Goal: Task Accomplishment & Management: Manage account settings

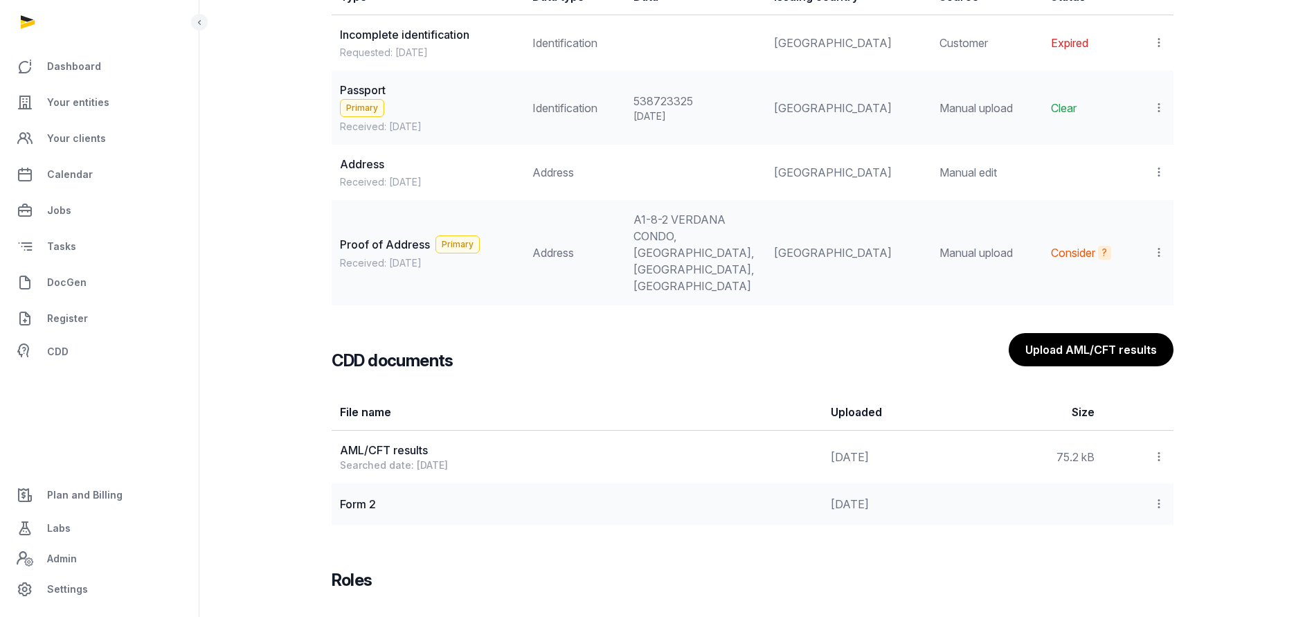
scroll to position [1350, 0]
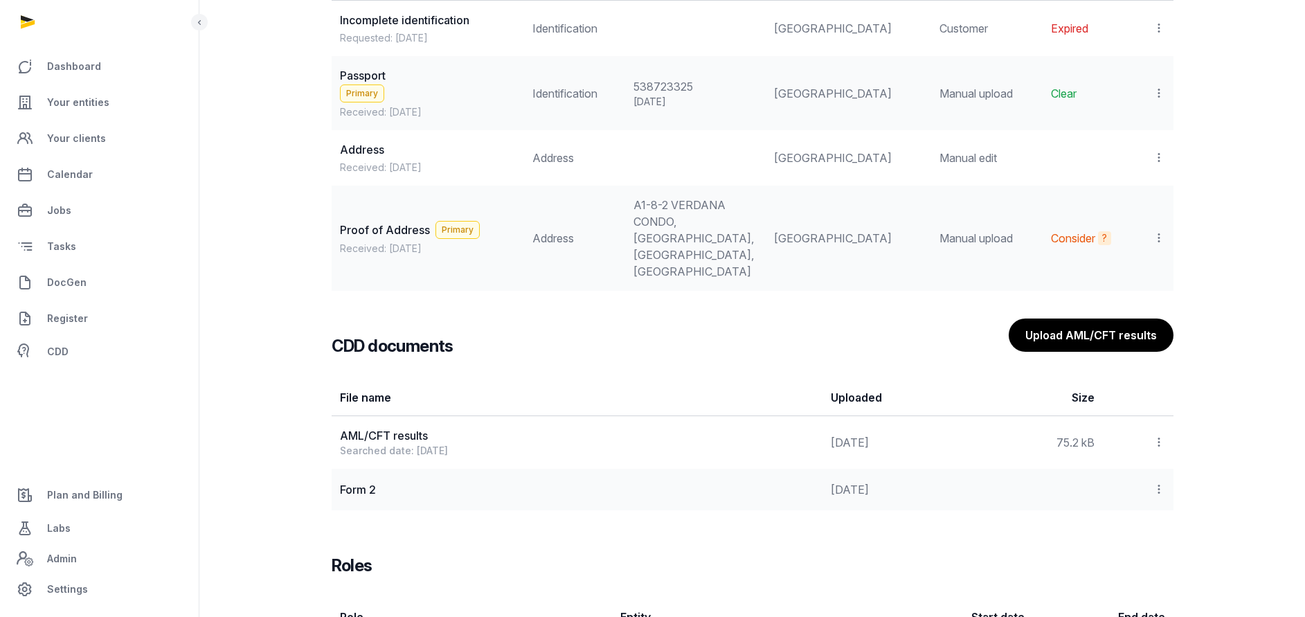
drag, startPoint x: 1159, startPoint y: 491, endPoint x: 1154, endPoint y: 485, distance: 7.9
click at [1155, 487] on icon at bounding box center [1159, 489] width 12 height 15
click at [1131, 532] on div "View" at bounding box center [1110, 527] width 111 height 28
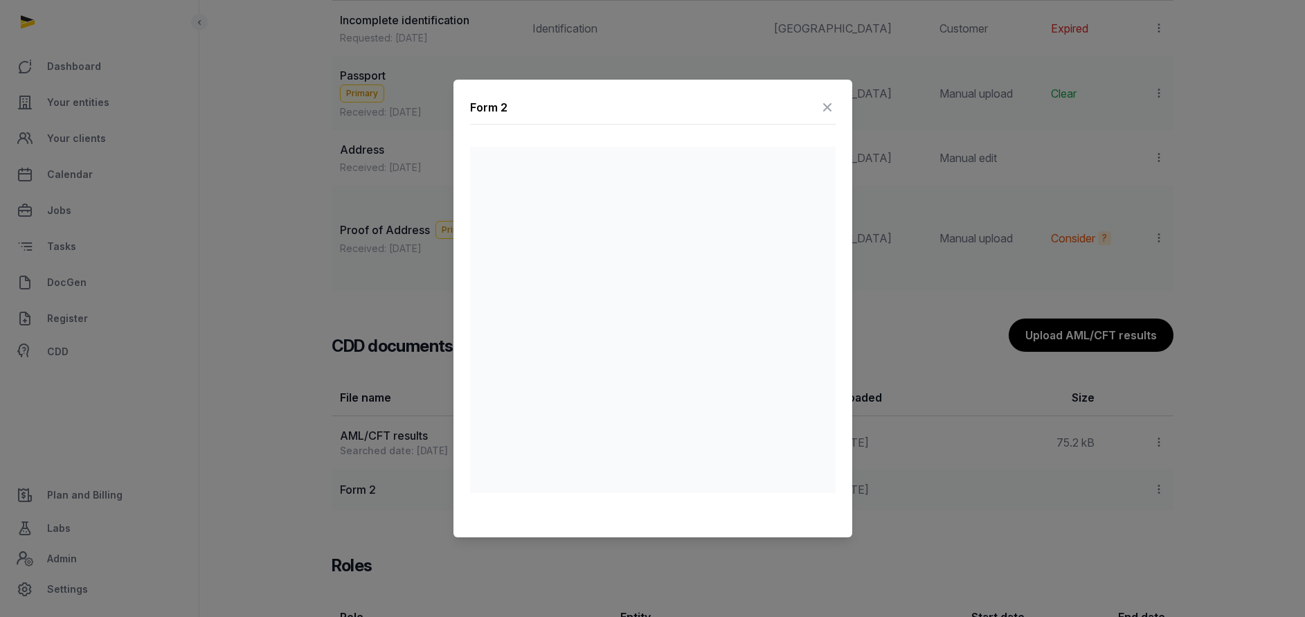
click at [825, 107] on icon at bounding box center [827, 107] width 17 height 22
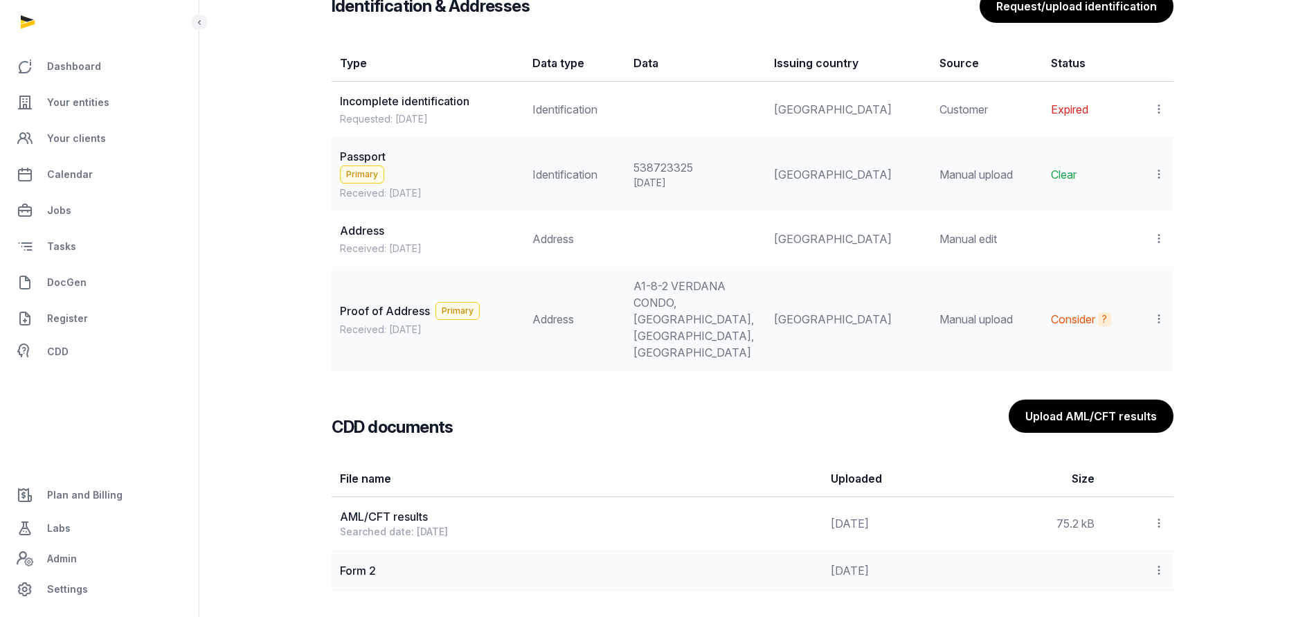
scroll to position [1441, 0]
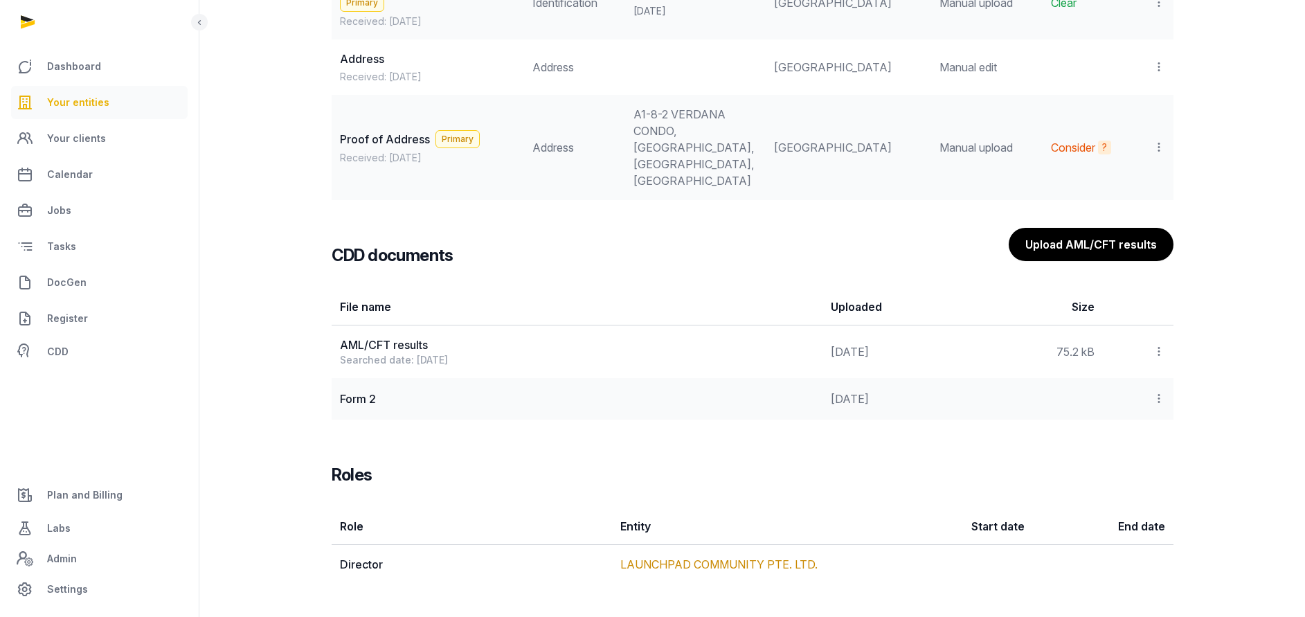
click at [67, 102] on span "Your entities" at bounding box center [78, 102] width 62 height 17
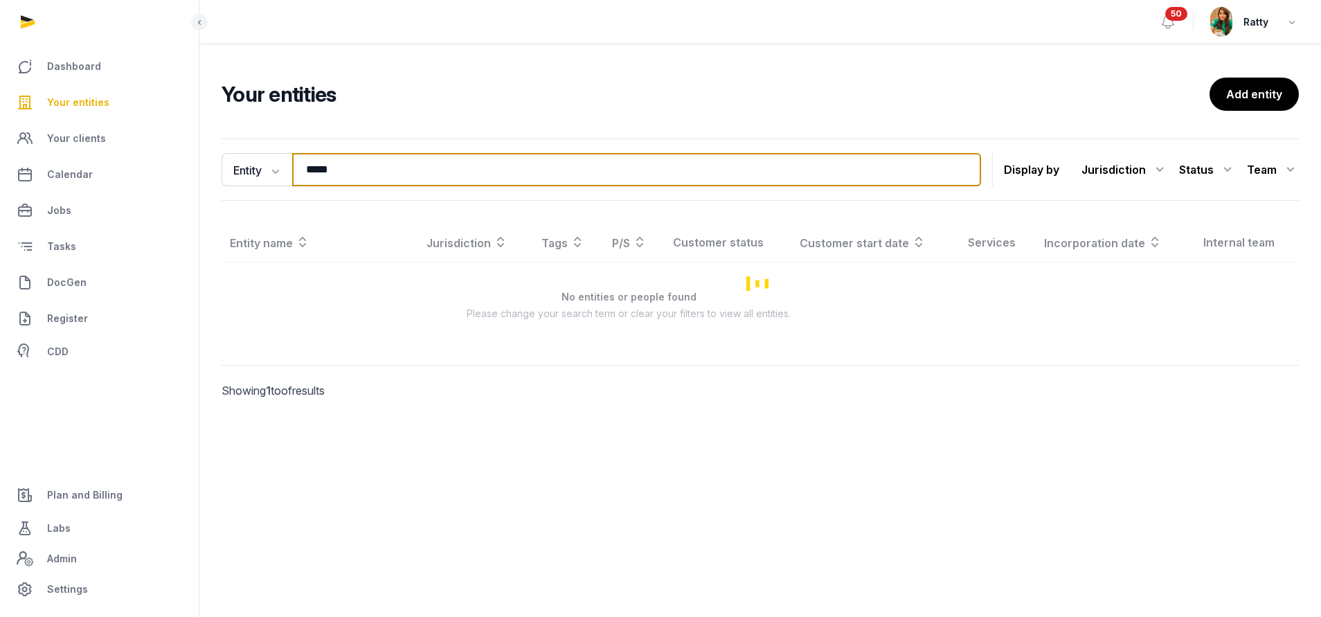
drag, startPoint x: 402, startPoint y: 161, endPoint x: -200, endPoint y: 191, distance: 603.2
click at [0, 191] on html "Dashboard Your entities Your clients Calendar Jobs Tasks DocGen Register CDD Pl…" at bounding box center [660, 308] width 1321 height 617
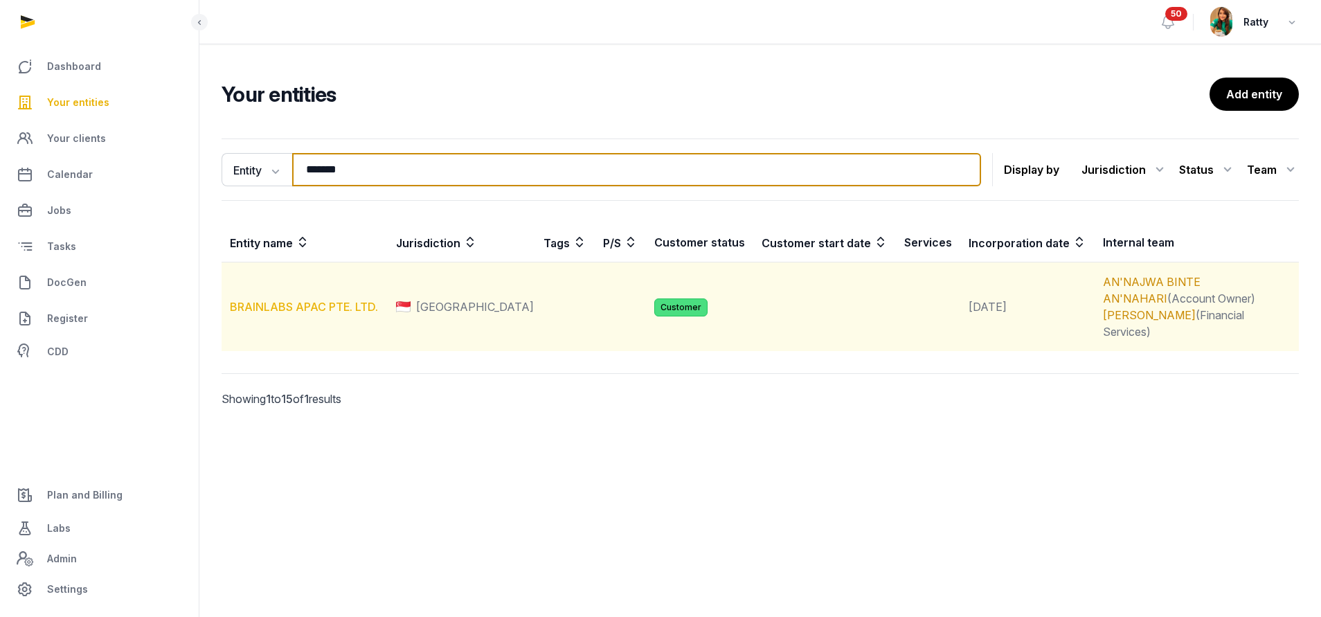
type input "*******"
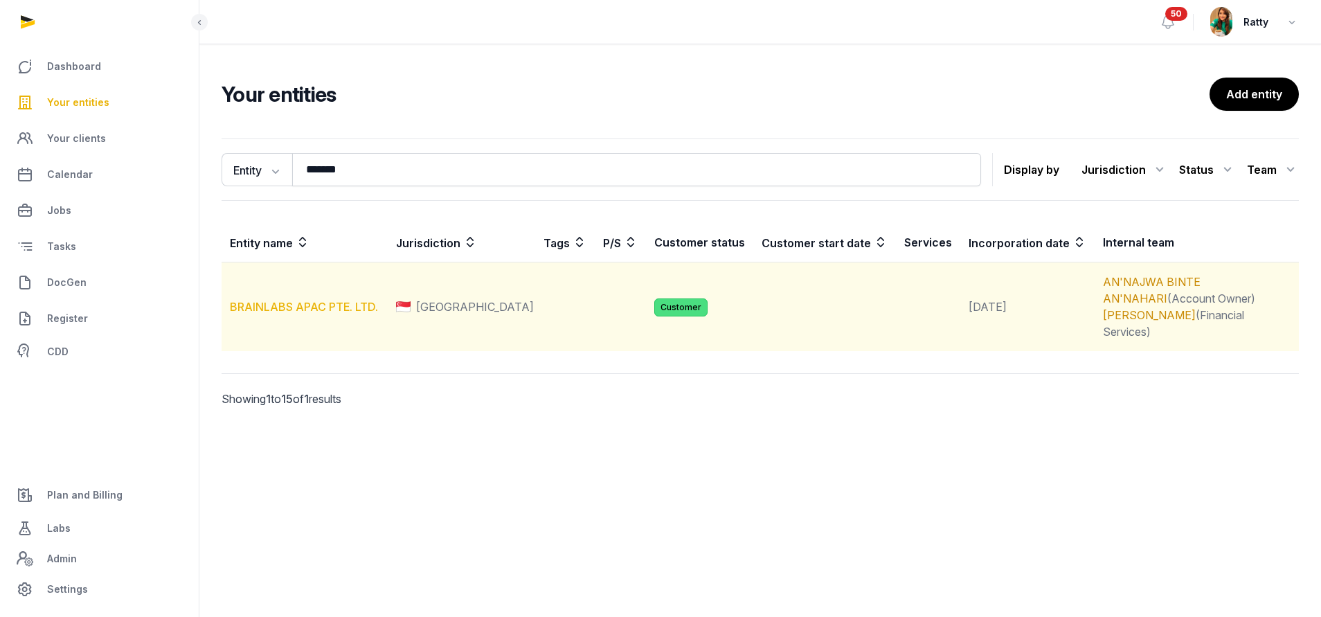
click at [278, 300] on link "BRAINLABS APAC PTE. LTD." at bounding box center [304, 307] width 148 height 14
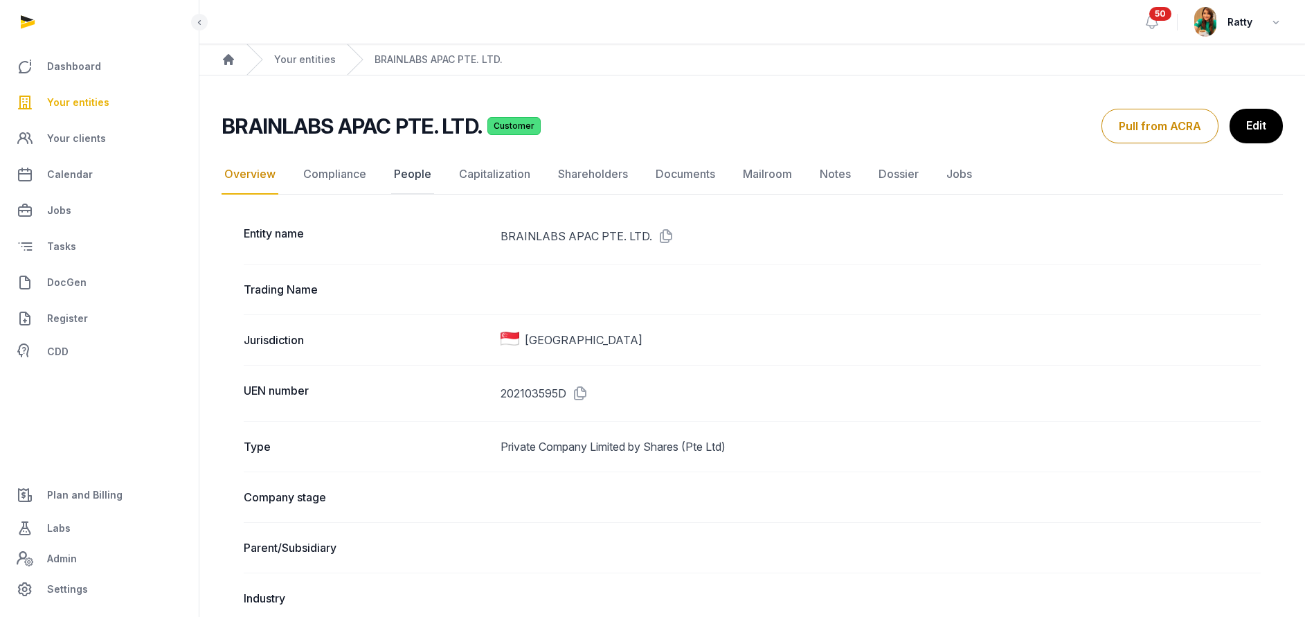
click at [406, 172] on link "People" at bounding box center [412, 174] width 43 height 40
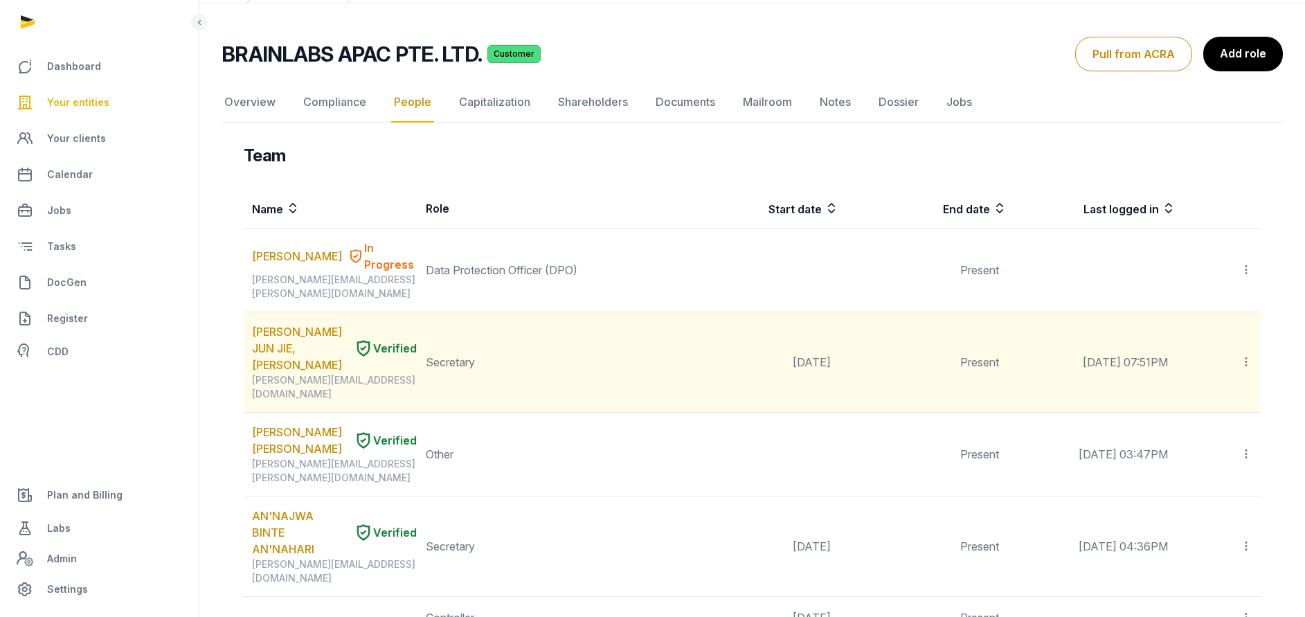
scroll to position [104, 0]
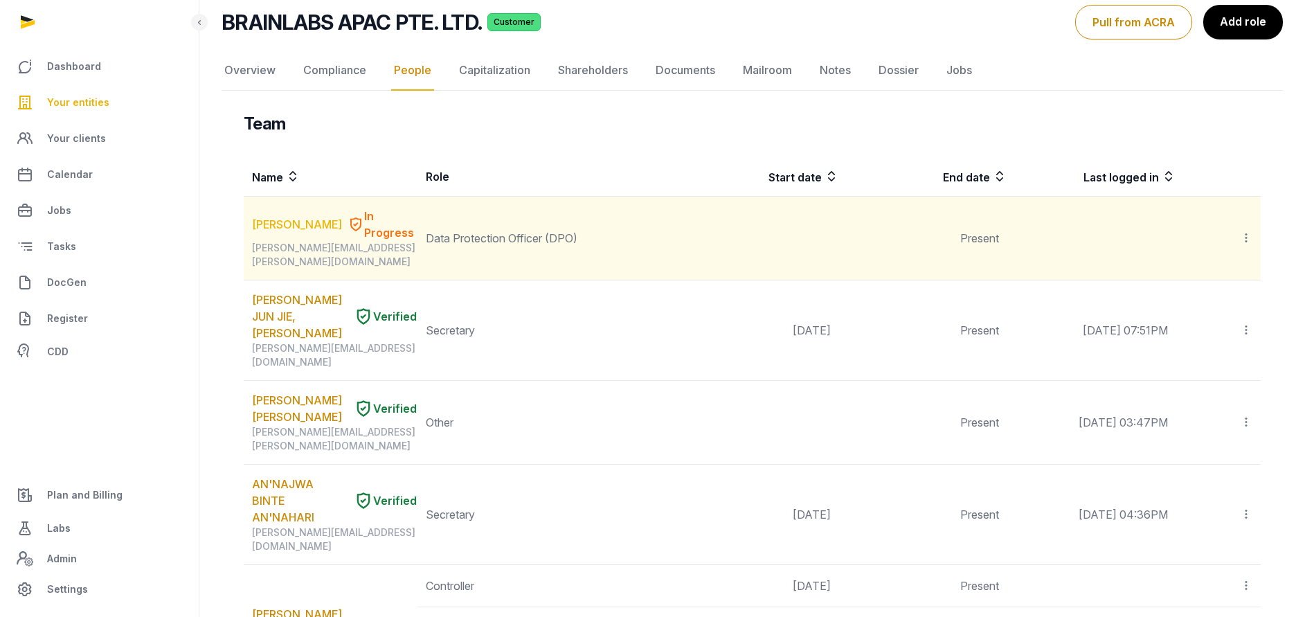
click at [290, 217] on link "[PERSON_NAME]" at bounding box center [297, 224] width 90 height 17
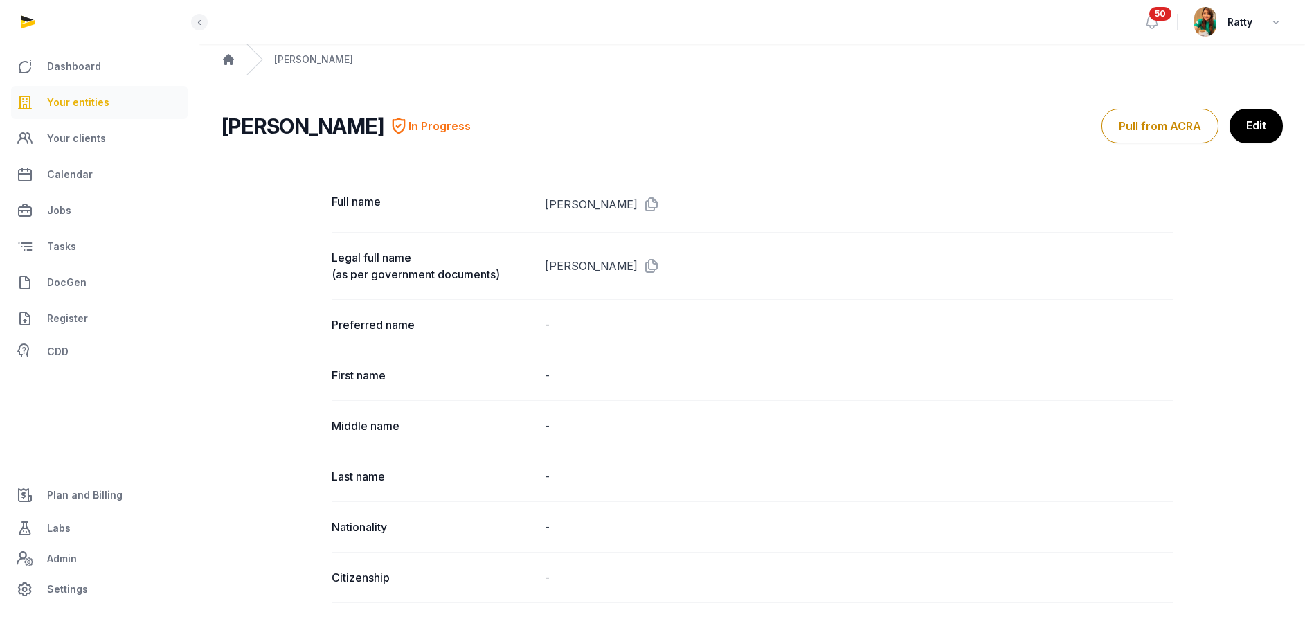
click at [82, 105] on span "Your entities" at bounding box center [78, 102] width 62 height 17
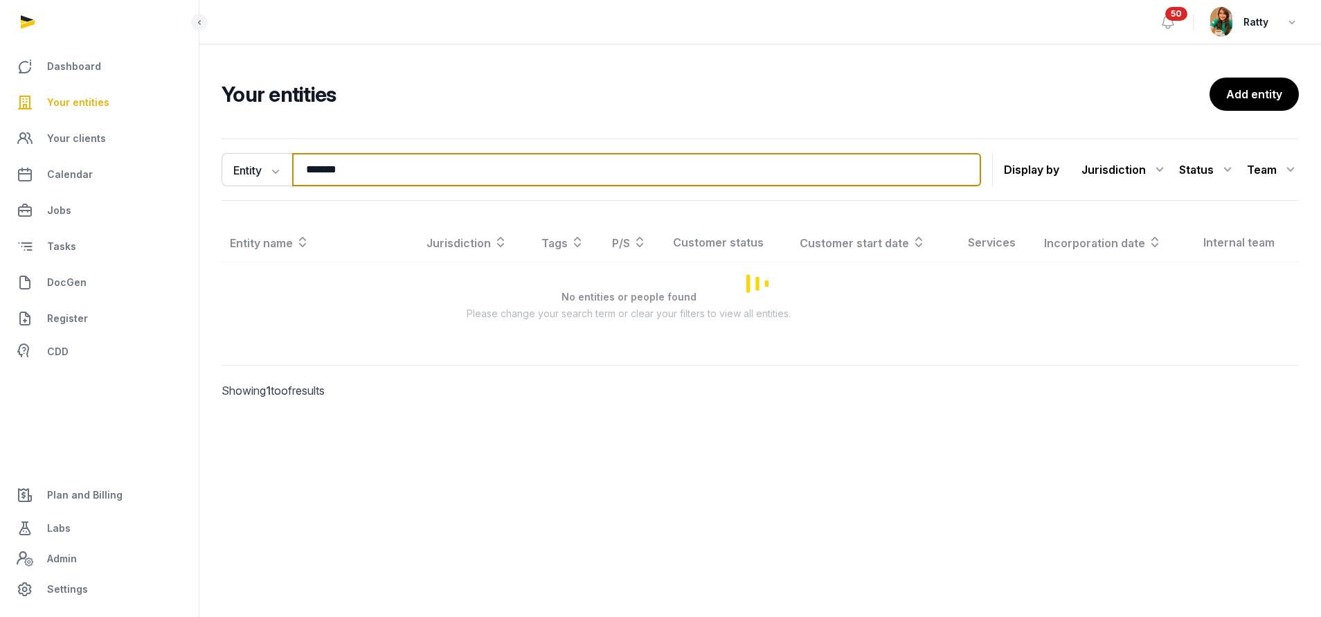
drag, startPoint x: 386, startPoint y: 167, endPoint x: -6, endPoint y: 222, distance: 396.5
click at [0, 222] on html "Dashboard Your entities Your clients Calendar Jobs Tasks DocGen Register CDD Pl…" at bounding box center [660, 308] width 1321 height 617
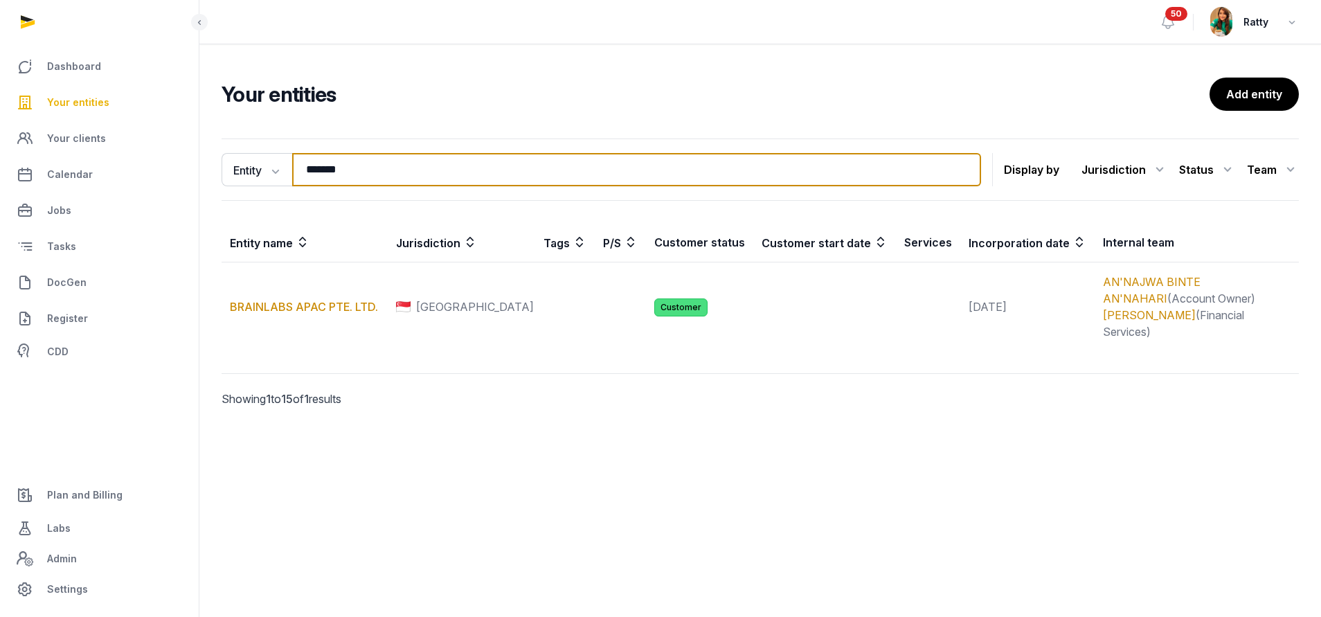
paste input "**********"
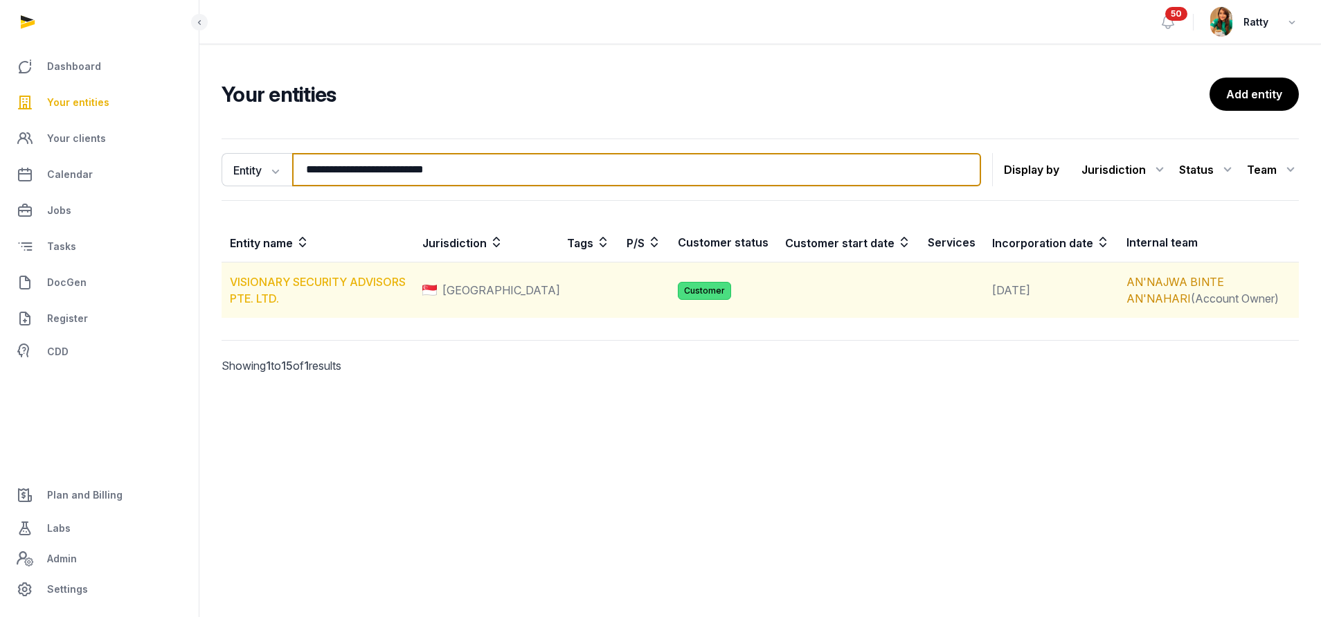
type input "**********"
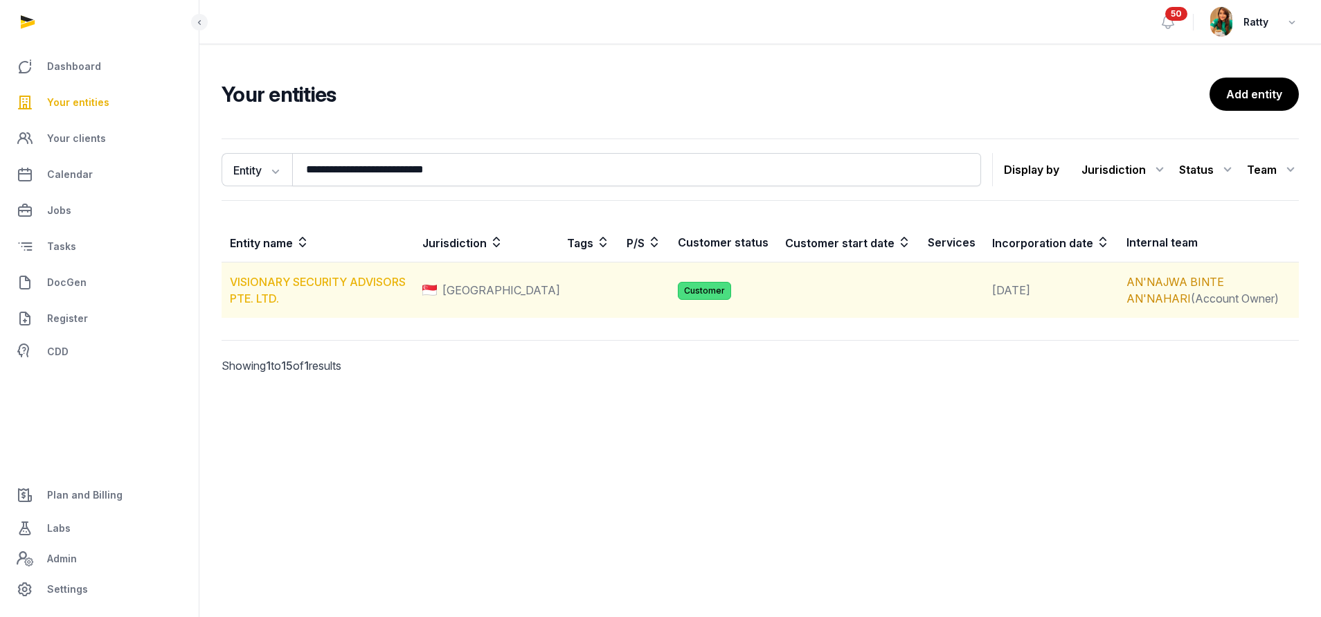
click at [297, 280] on link "VISIONARY SECURITY ADVISORS PTE. LTD." at bounding box center [318, 290] width 176 height 30
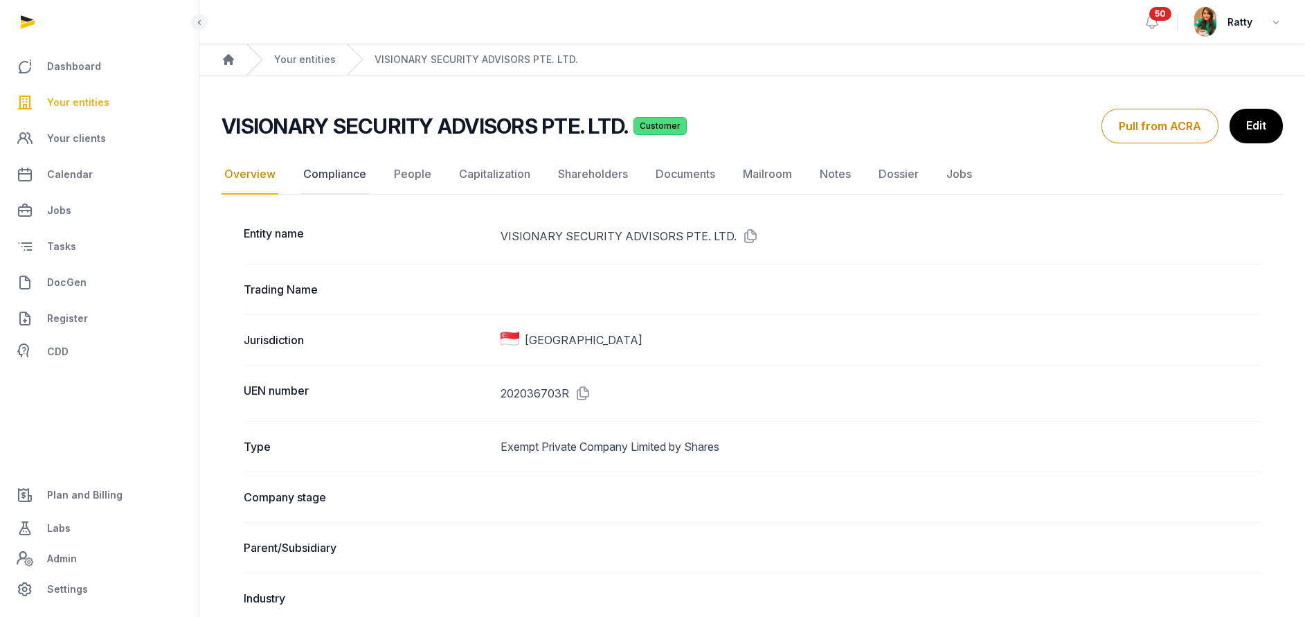
click at [352, 180] on link "Compliance" at bounding box center [335, 174] width 69 height 40
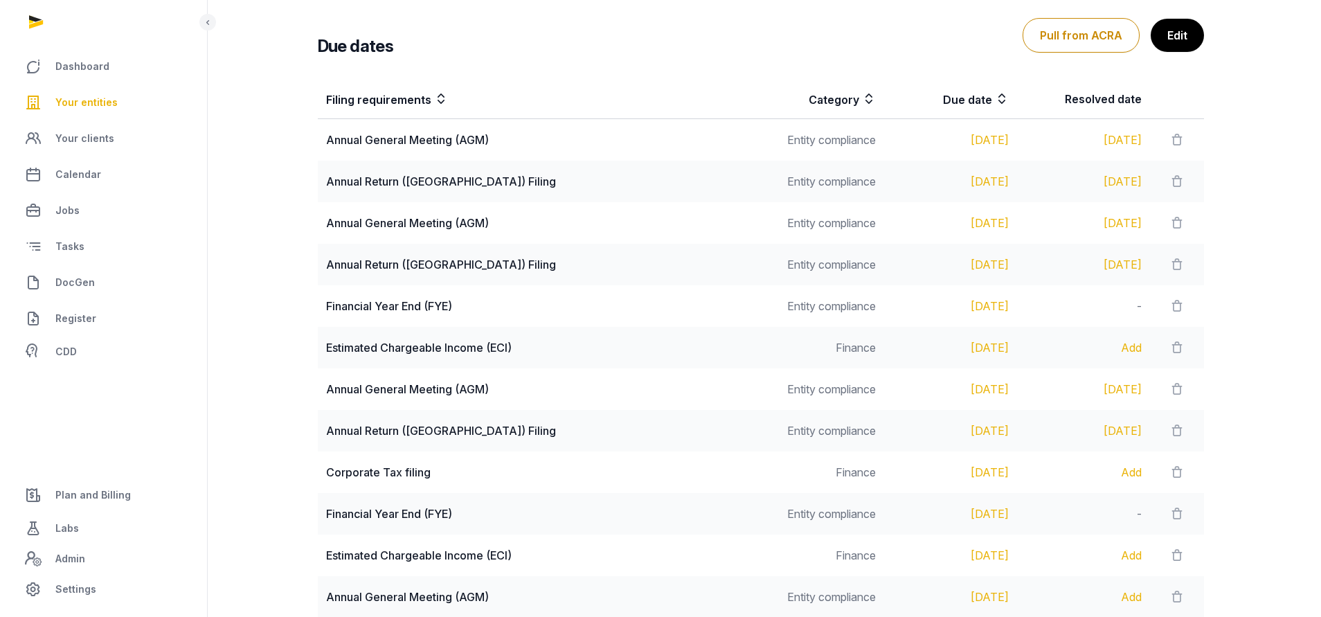
scroll to position [312, 0]
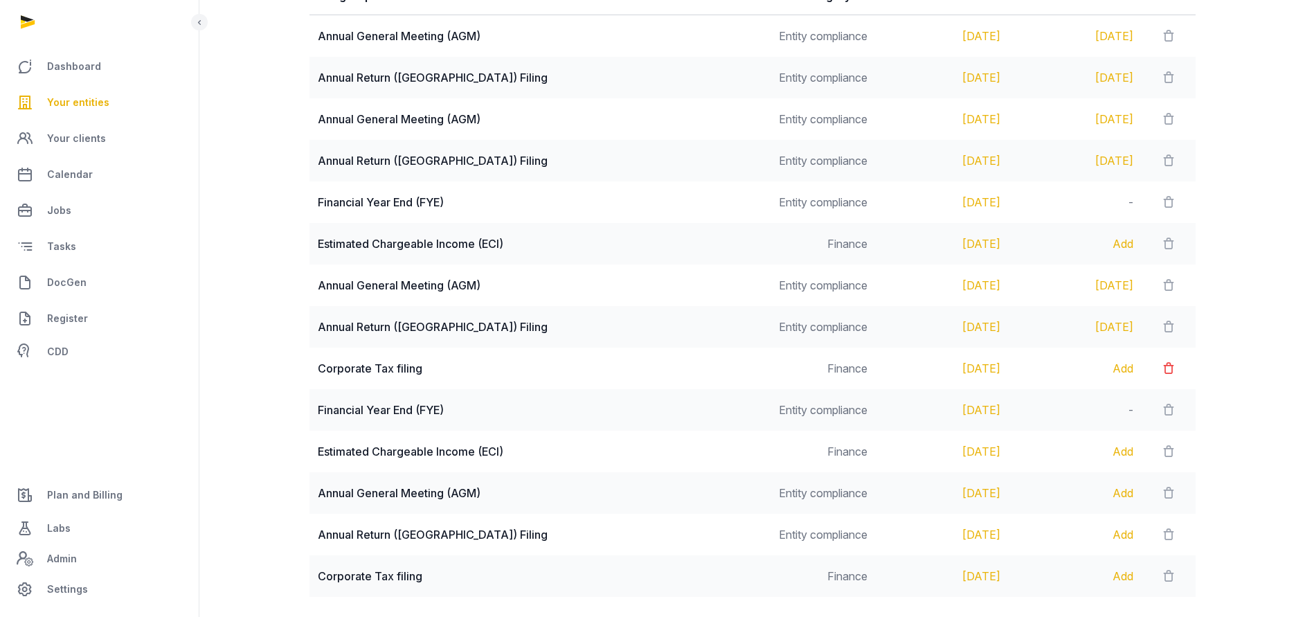
click at [1168, 361] on icon at bounding box center [1169, 368] width 14 height 19
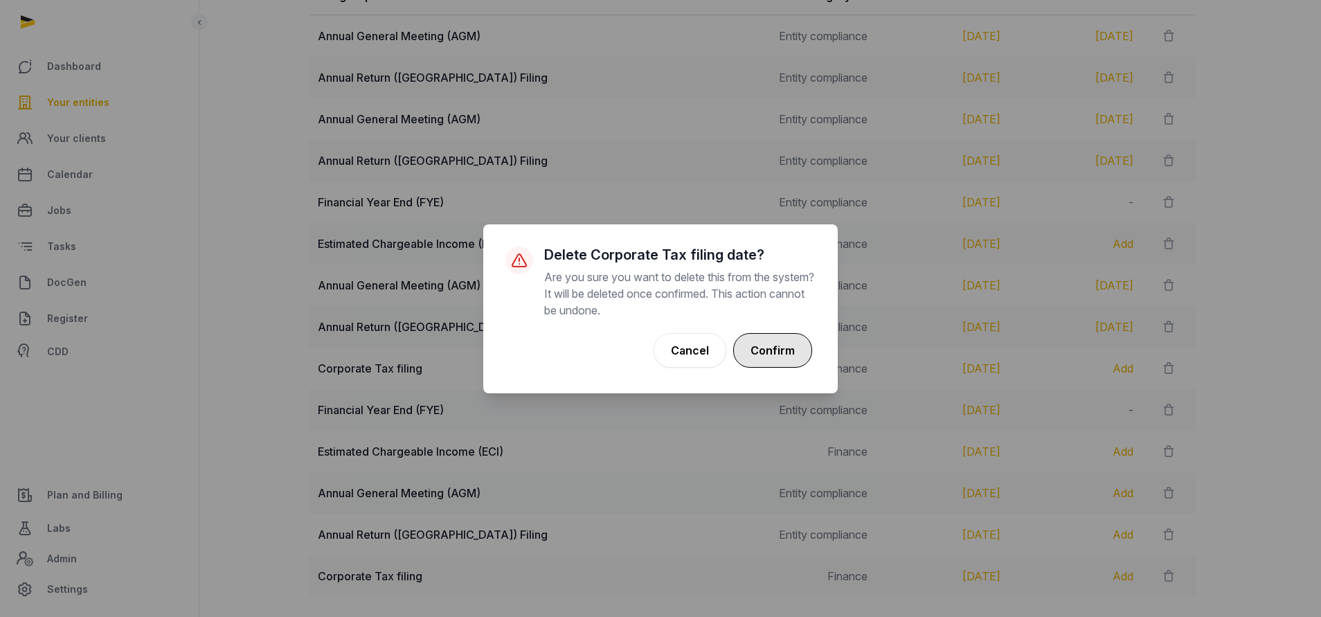
click at [772, 346] on button "Confirm" at bounding box center [772, 350] width 79 height 35
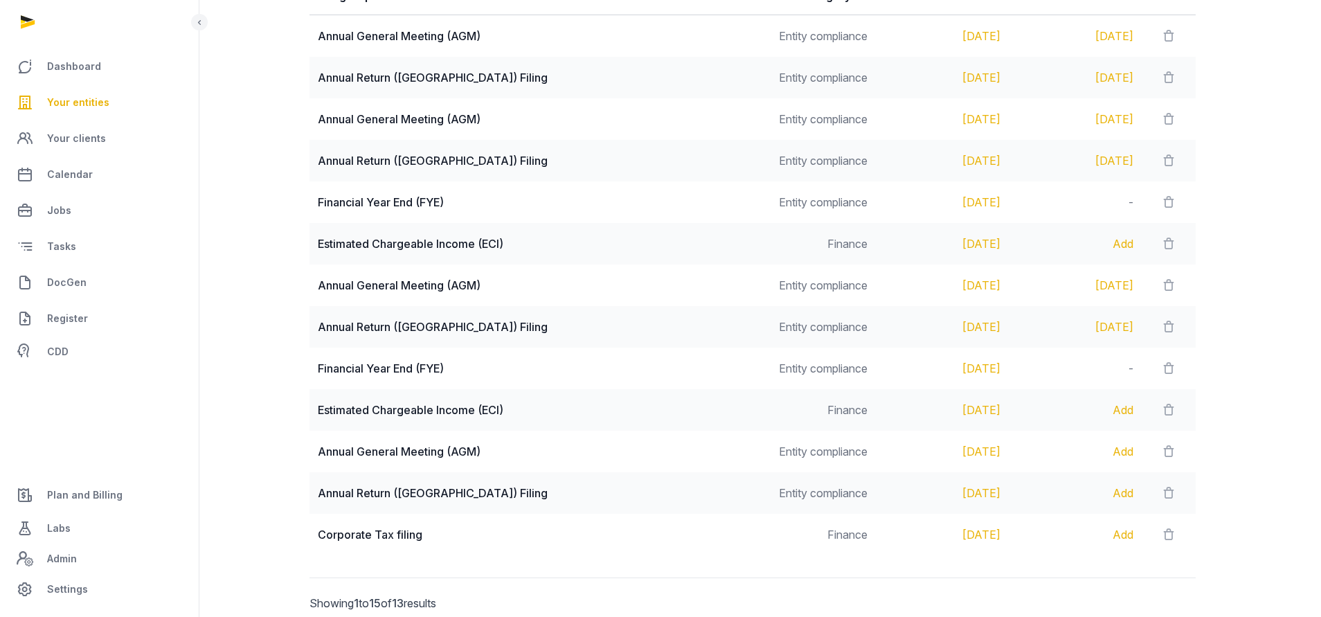
click at [1162, 238] on icon at bounding box center [1169, 243] width 14 height 19
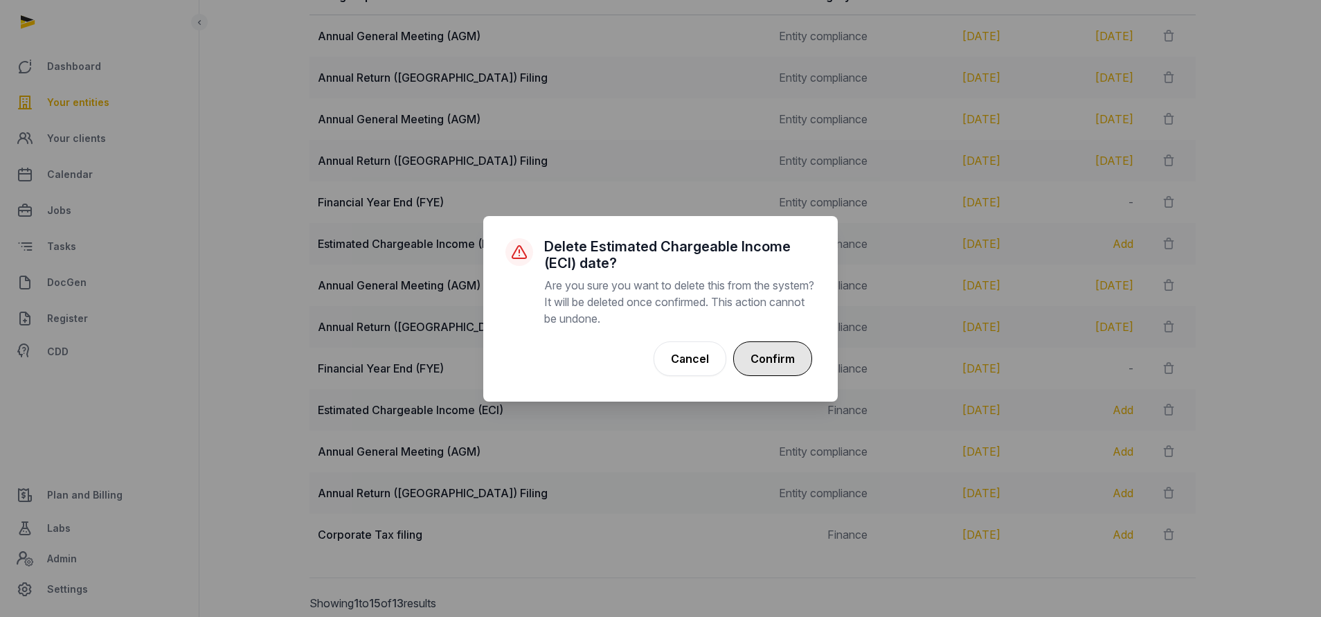
click at [755, 359] on button "Confirm" at bounding box center [772, 358] width 79 height 35
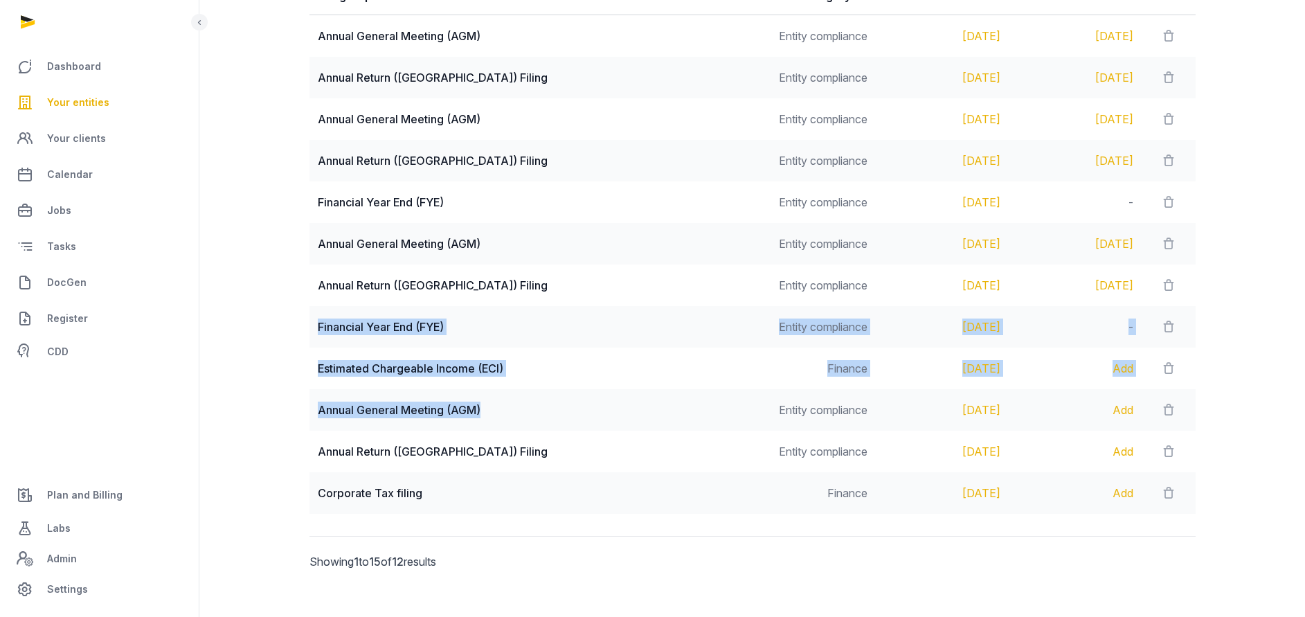
drag, startPoint x: 316, startPoint y: 327, endPoint x: 515, endPoint y: 398, distance: 211.2
click at [515, 398] on tbody "Annual General Meeting (AGM) Entity compliance [DATE] [DATE] Annual Return (AR)…" at bounding box center [753, 264] width 886 height 499
click at [1163, 366] on icon at bounding box center [1169, 368] width 14 height 19
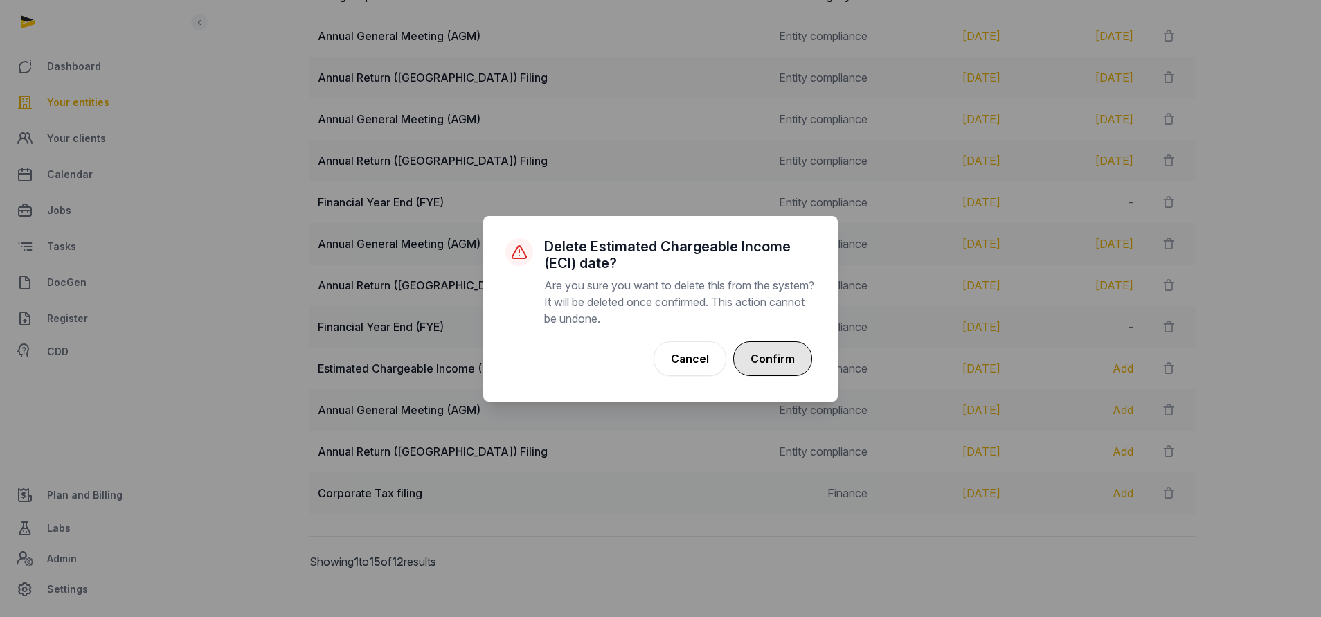
click at [771, 370] on button "Confirm" at bounding box center [772, 358] width 79 height 35
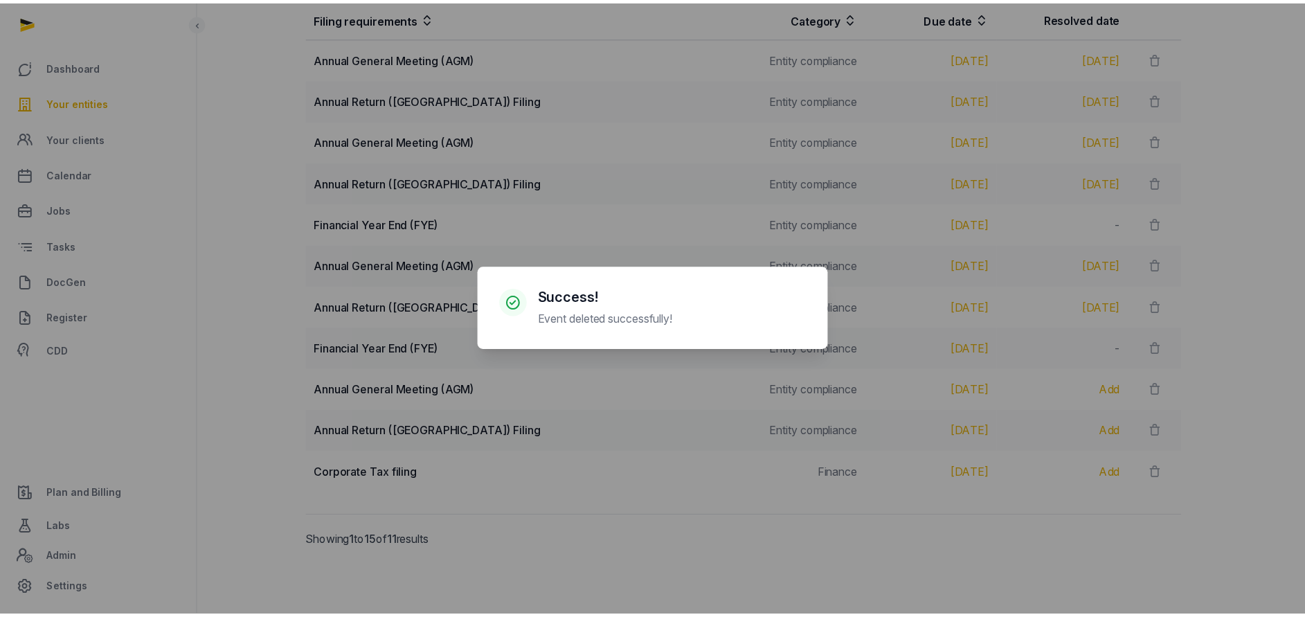
scroll to position [289, 0]
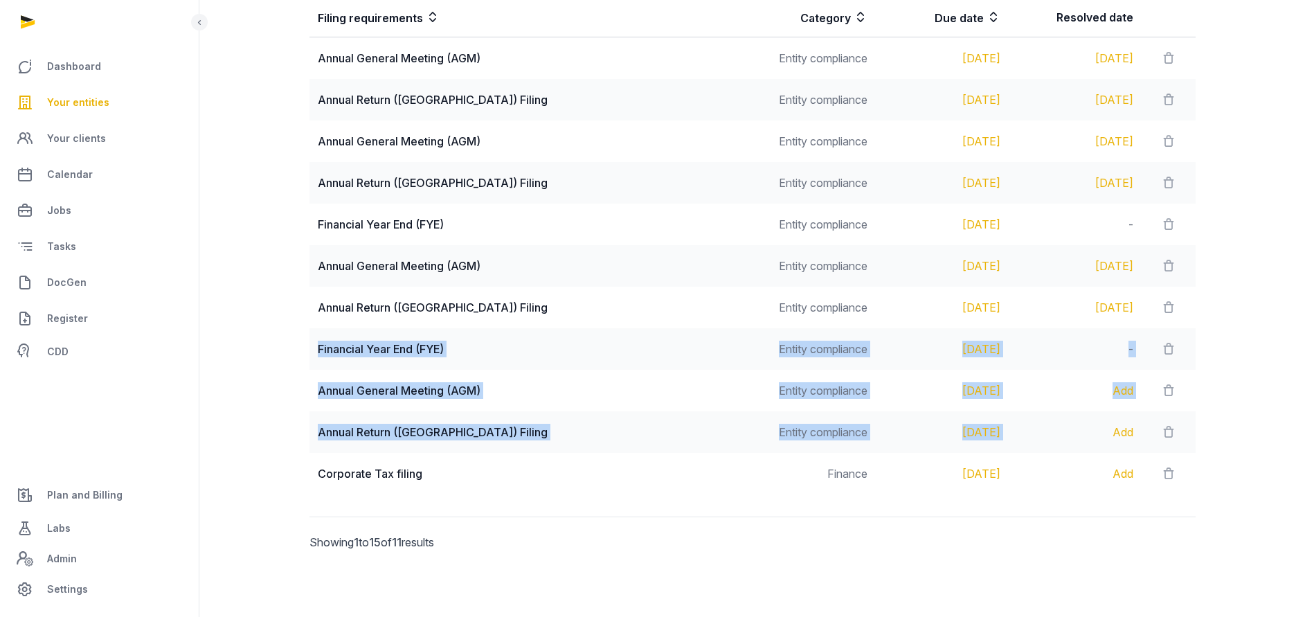
drag, startPoint x: 316, startPoint y: 345, endPoint x: 1024, endPoint y: 422, distance: 711.9
click at [1024, 422] on tbody "Annual General Meeting (AGM) Entity compliance [DATE] [DATE] Annual Return (AR)…" at bounding box center [753, 266] width 886 height 458
copy tbody "Financial Year End (FYE) Entity compliance [DATE] - Annual General Meeting (AGM…"
click at [69, 280] on span "DocGen" at bounding box center [66, 282] width 39 height 17
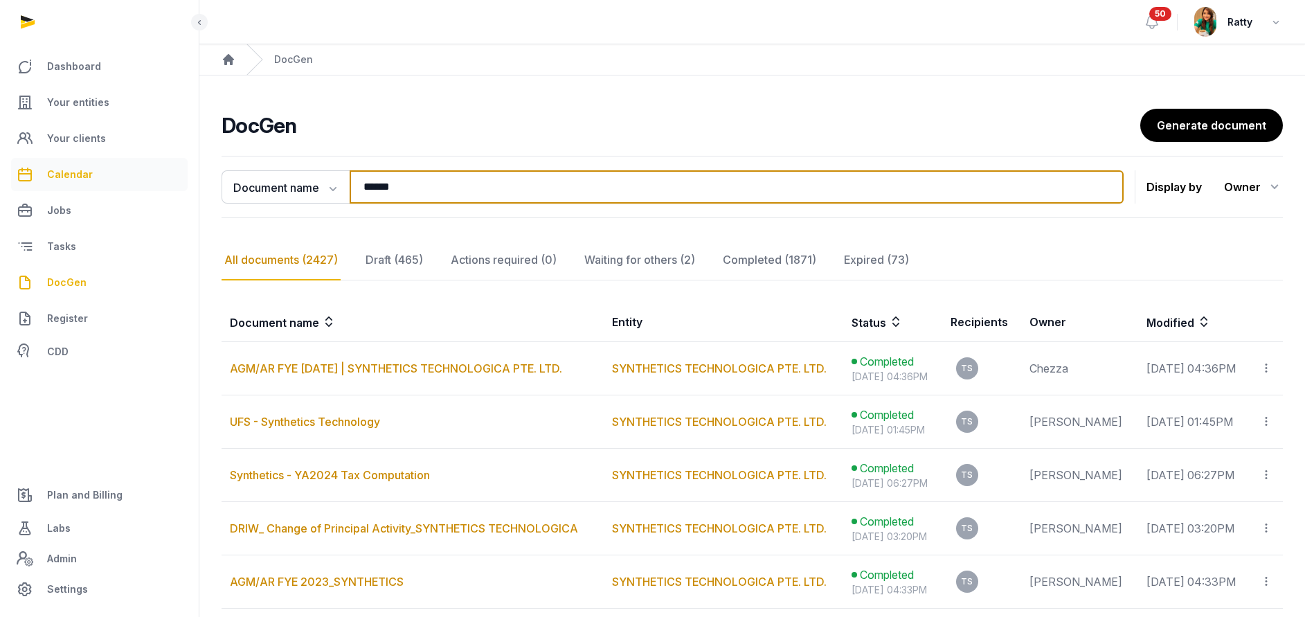
drag, startPoint x: 420, startPoint y: 202, endPoint x: 107, endPoint y: 166, distance: 314.4
click at [120, 168] on div "**********" at bounding box center [652, 445] width 1305 height 891
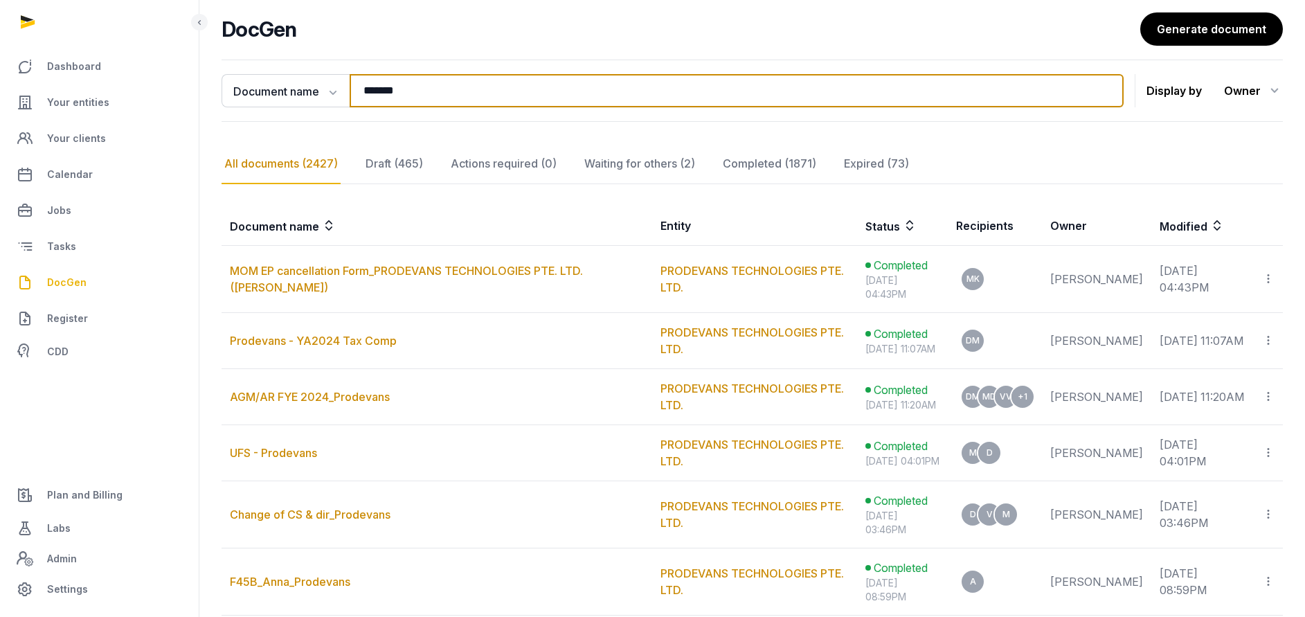
scroll to position [208, 0]
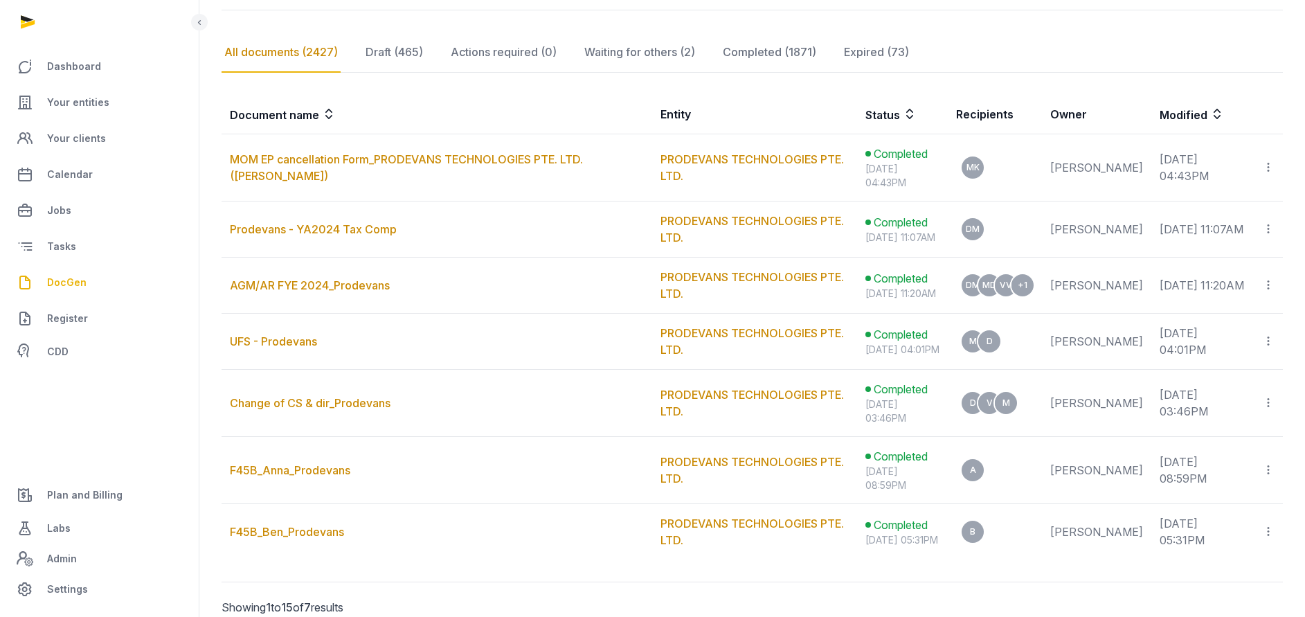
type input "*******"
